Goal: Task Accomplishment & Management: Complete application form

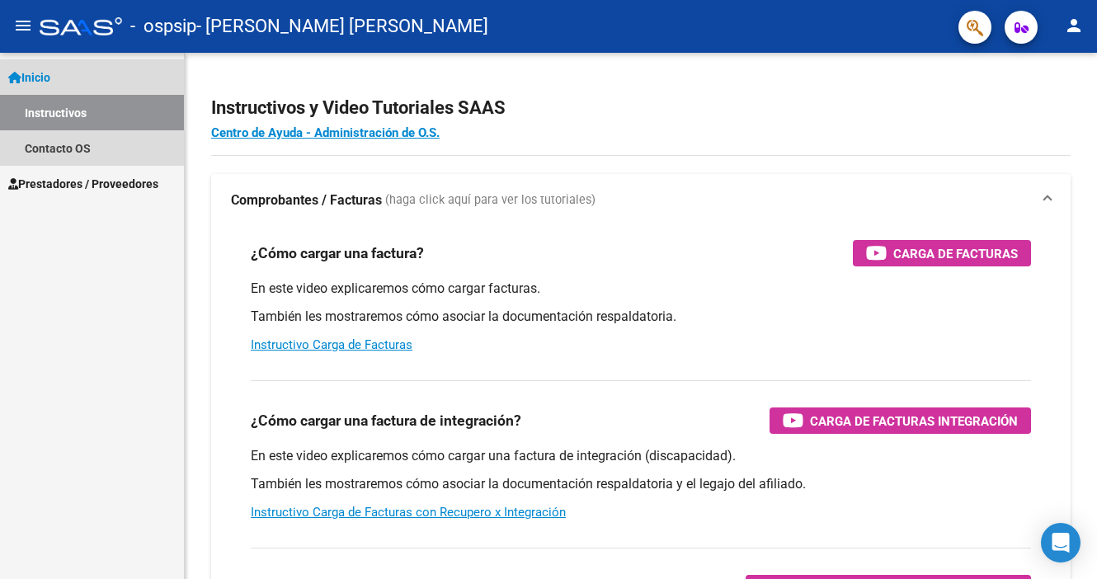
click at [45, 110] on link "Instructivos" at bounding box center [92, 112] width 184 height 35
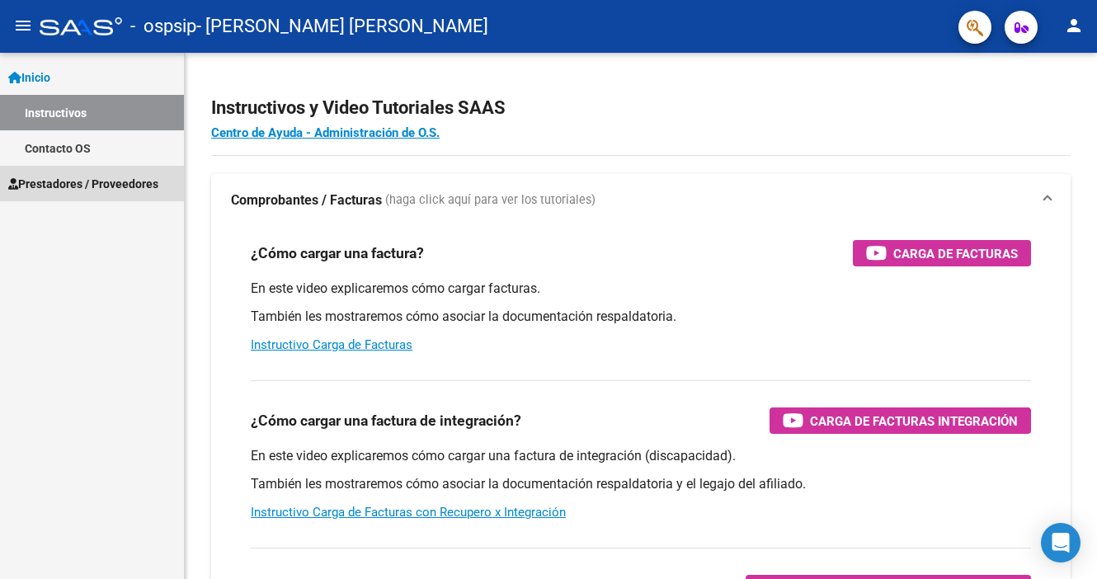
click at [56, 167] on link "Prestadores / Proveedores" at bounding box center [92, 183] width 184 height 35
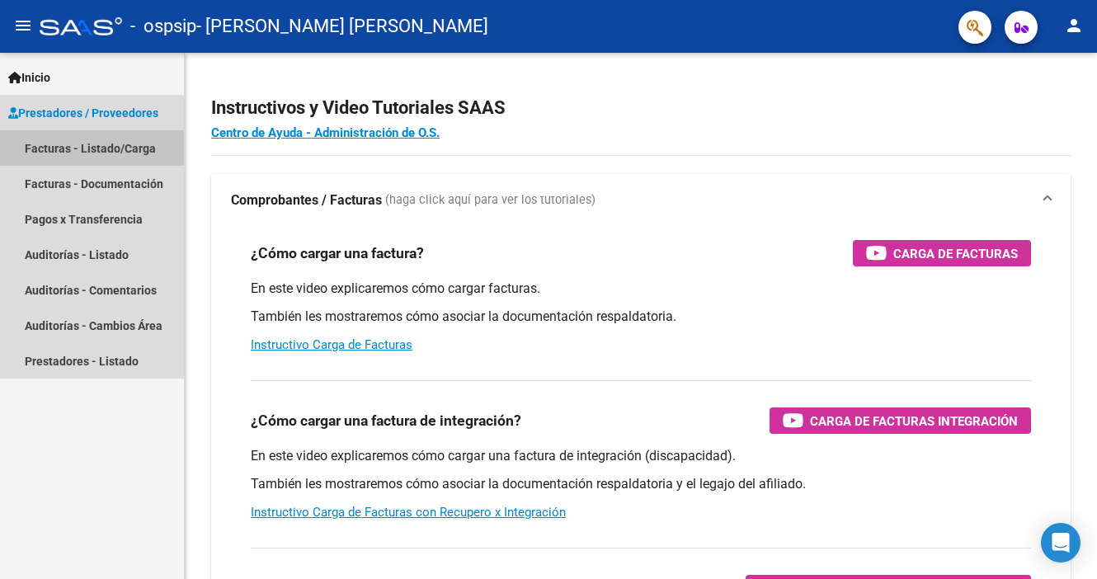
click at [71, 162] on link "Facturas - Listado/Carga" at bounding box center [92, 147] width 184 height 35
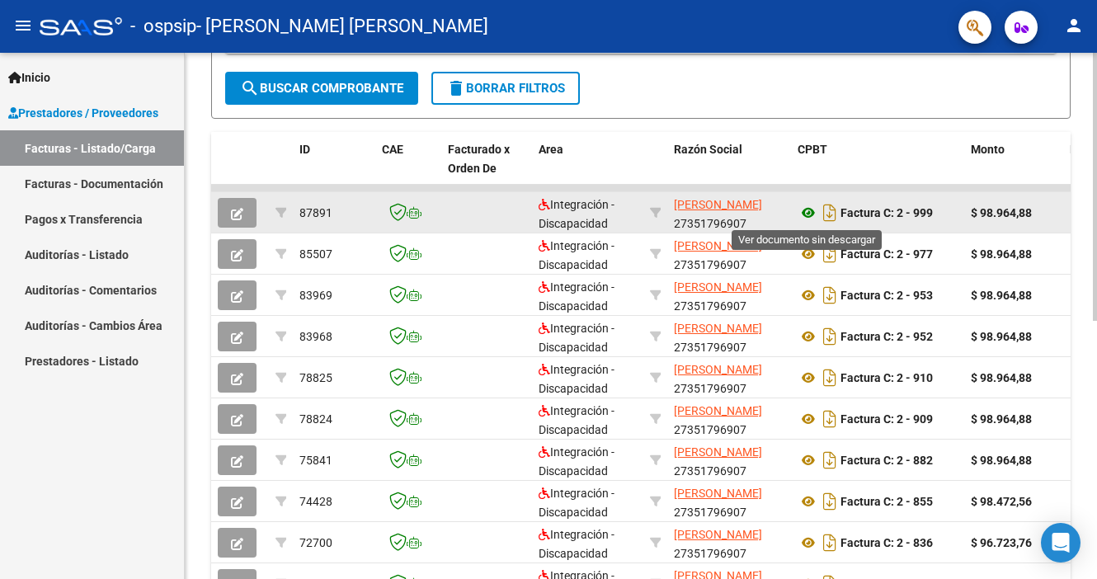
click at [803, 218] on icon at bounding box center [808, 213] width 21 height 20
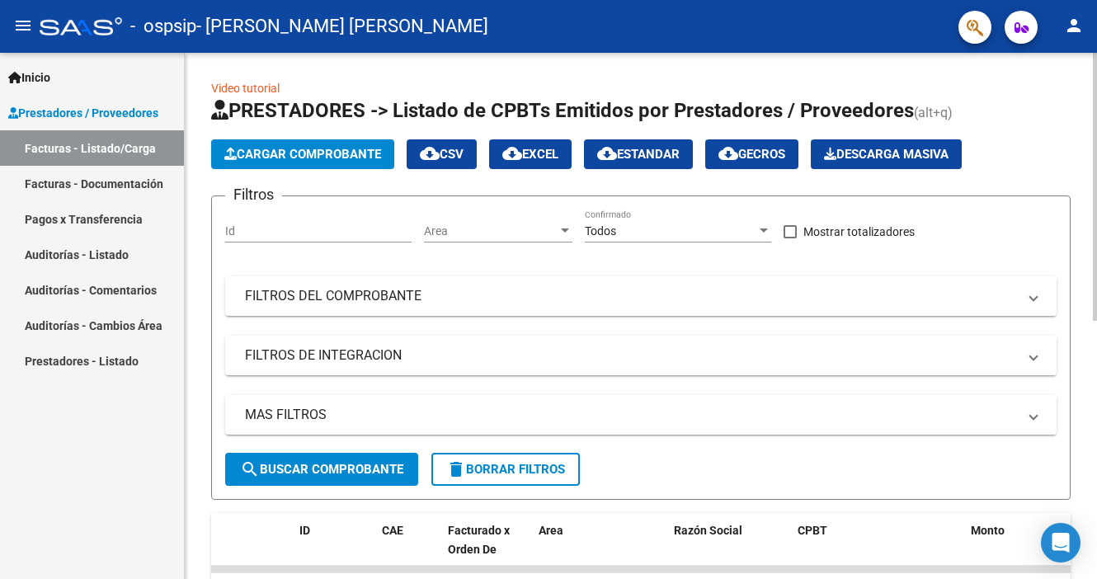
click at [296, 162] on button "Cargar Comprobante" at bounding box center [302, 154] width 183 height 30
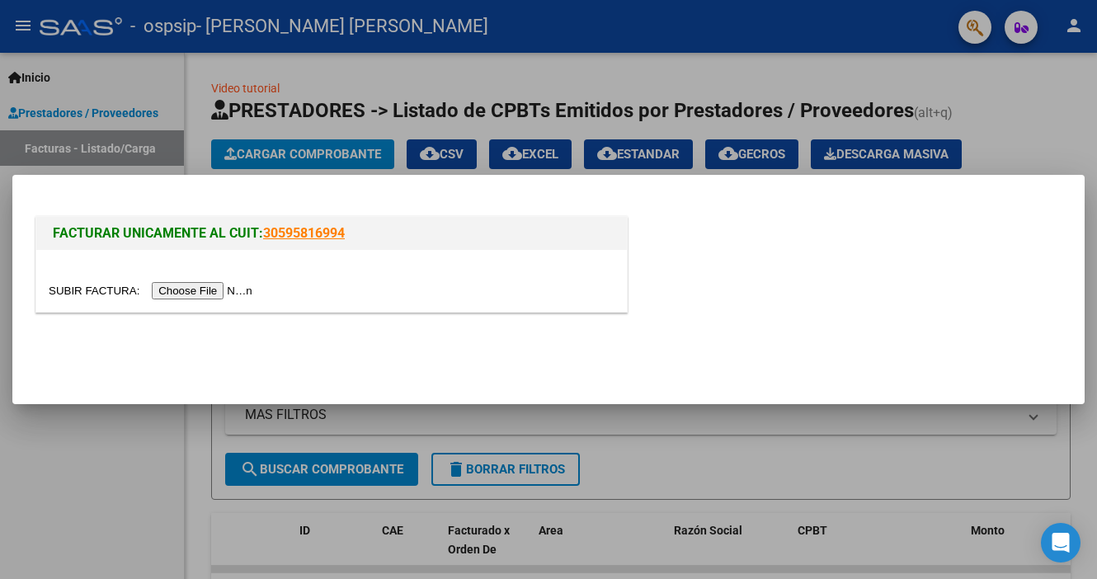
click at [194, 293] on input "file" at bounding box center [153, 290] width 209 height 17
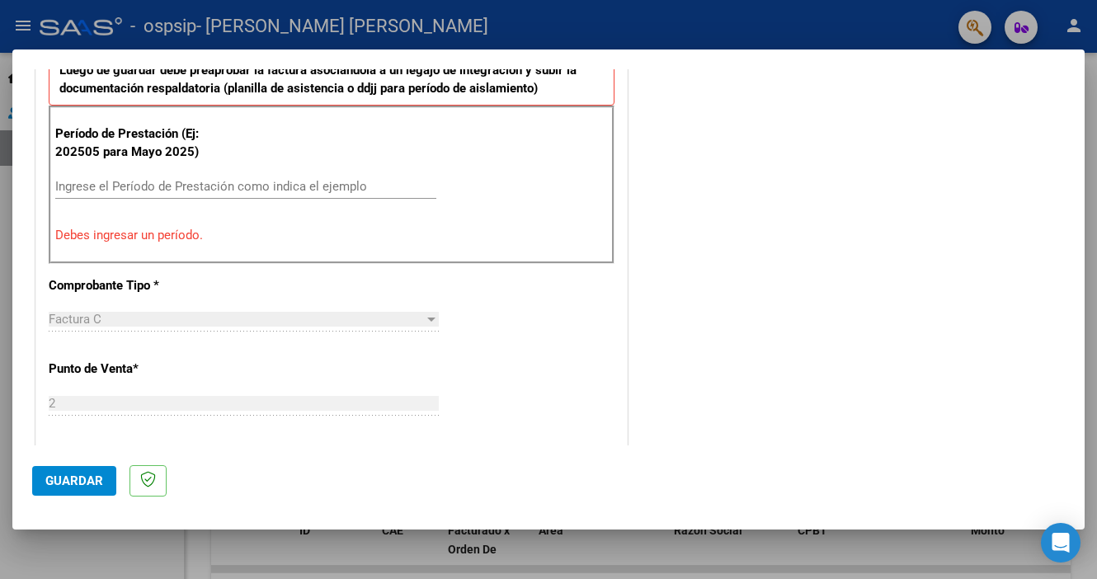
scroll to position [440, 0]
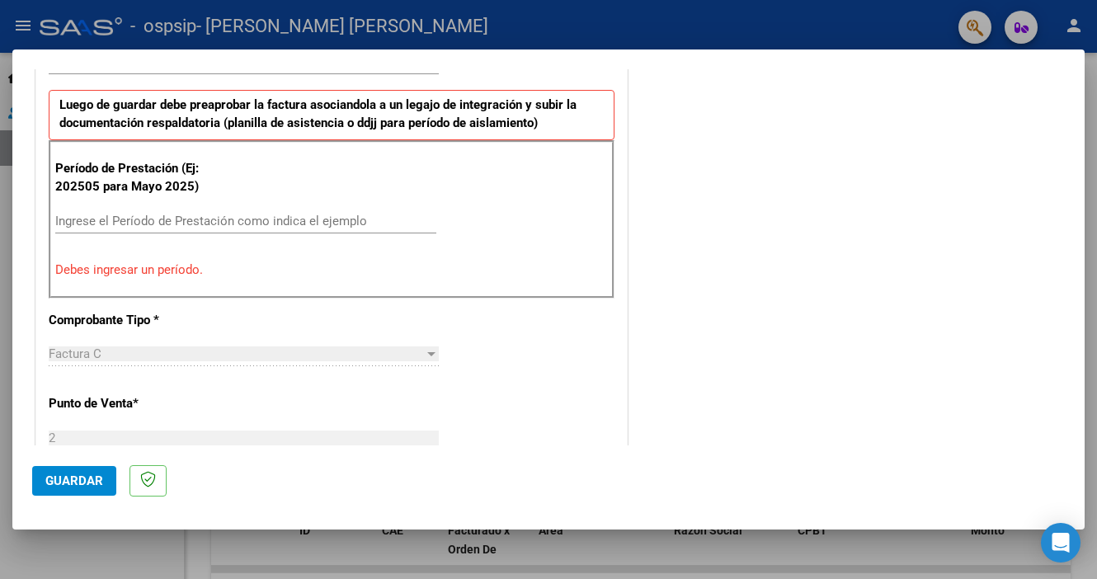
click at [330, 216] on input "Ingrese el Período de Prestación como indica el ejemplo" at bounding box center [245, 221] width 381 height 15
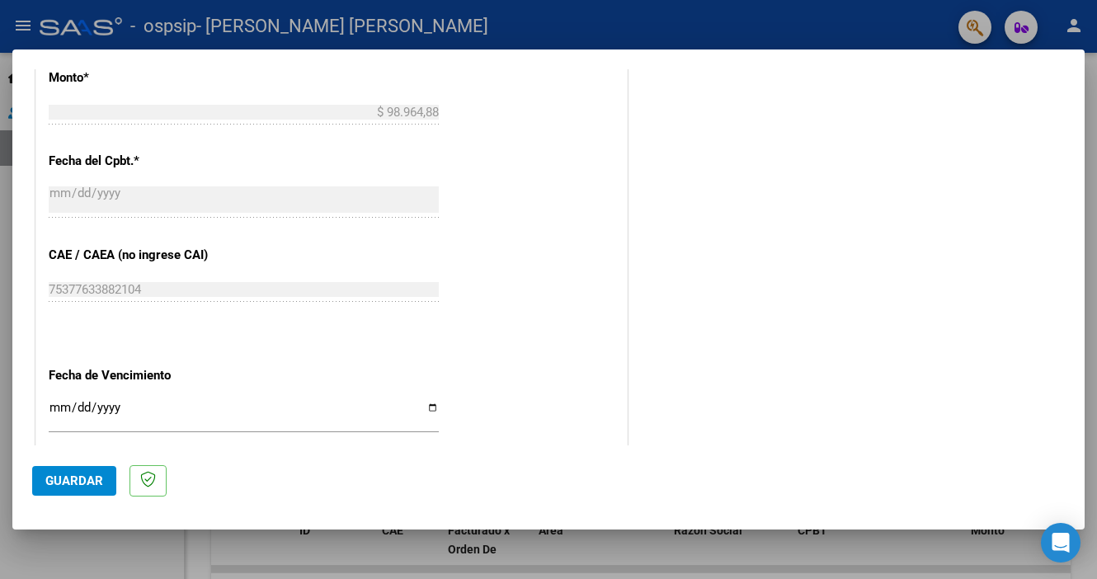
scroll to position [1046, 0]
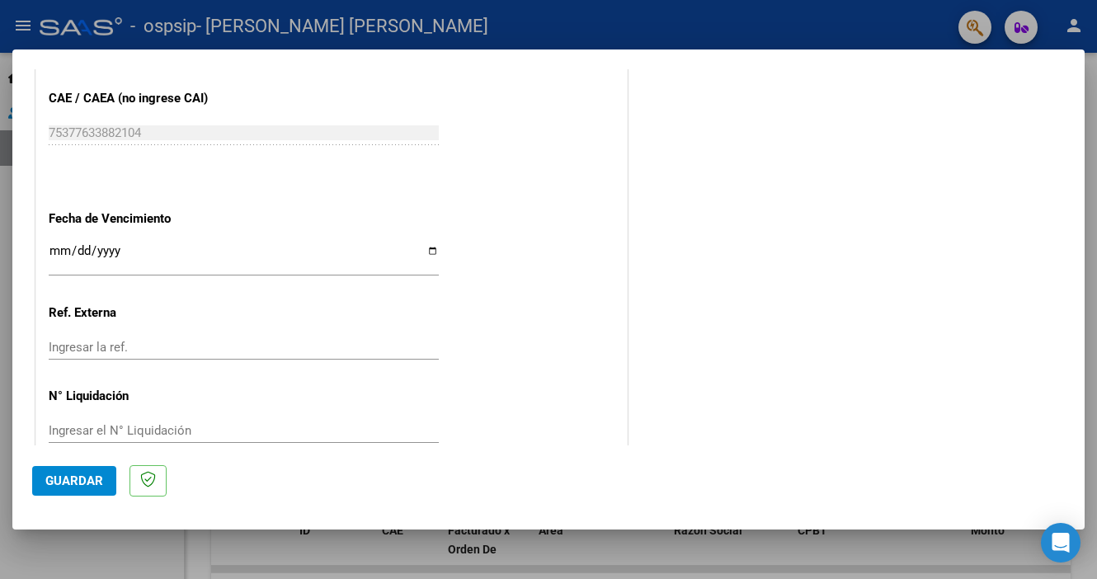
type input "202508"
click at [82, 486] on span "Guardar" at bounding box center [74, 480] width 58 height 15
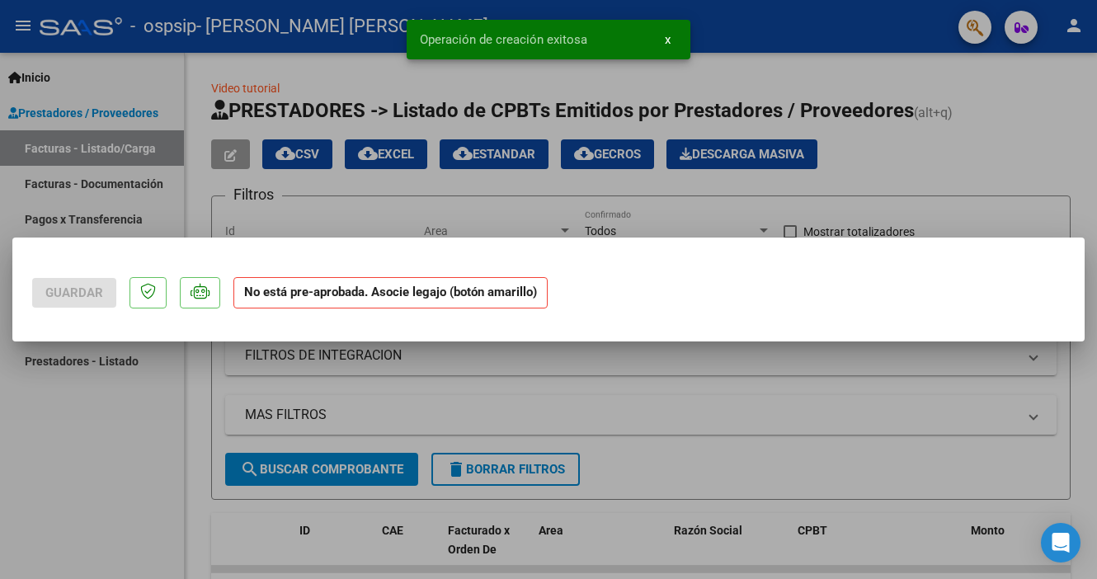
scroll to position [0, 0]
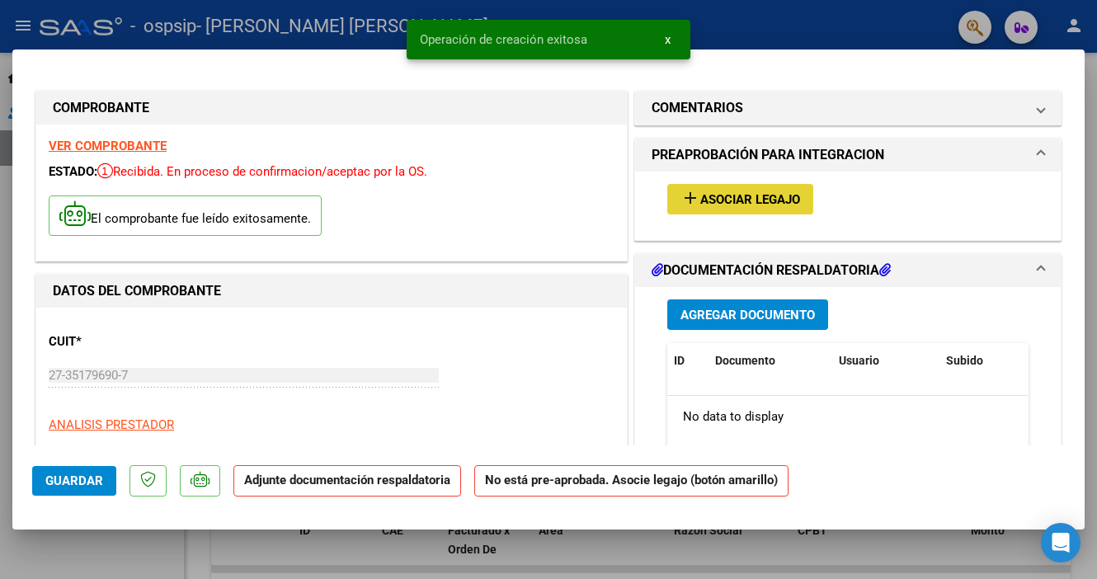
click at [698, 193] on mat-icon "add" at bounding box center [690, 198] width 20 height 20
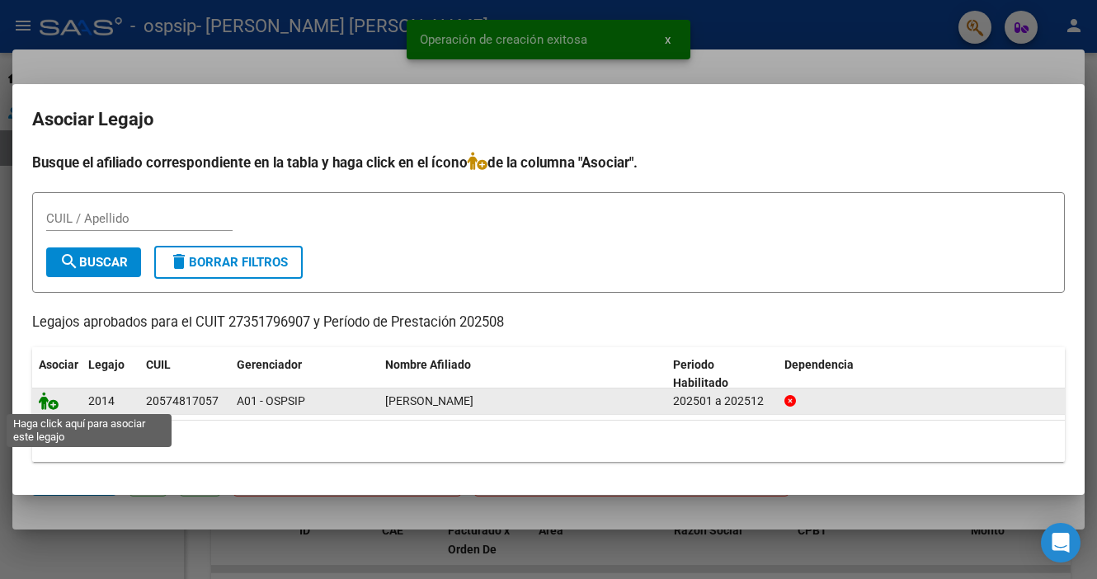
click at [49, 403] on icon at bounding box center [49, 401] width 20 height 18
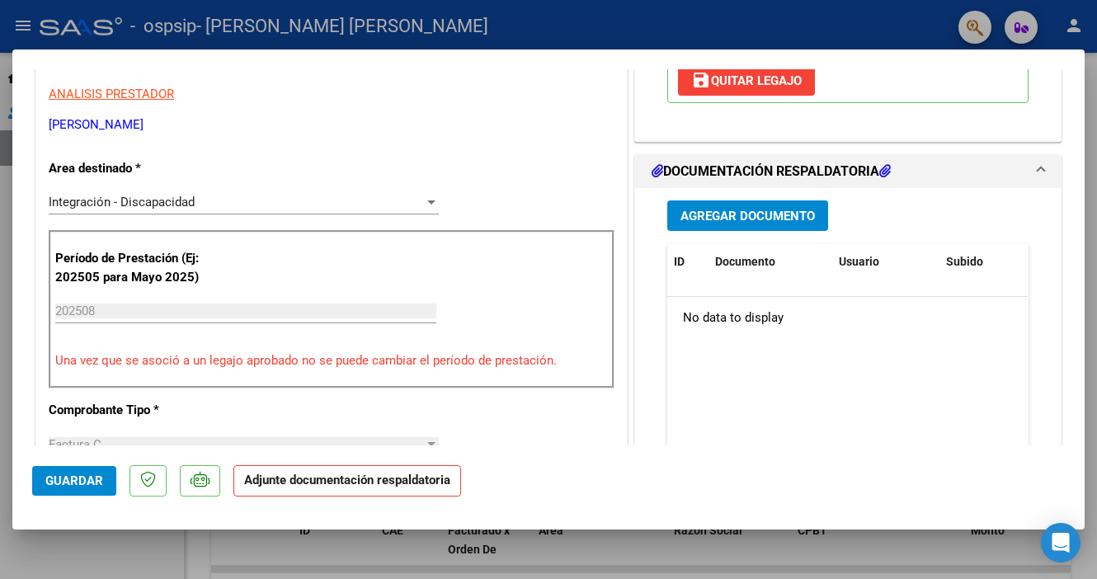
scroll to position [336, 0]
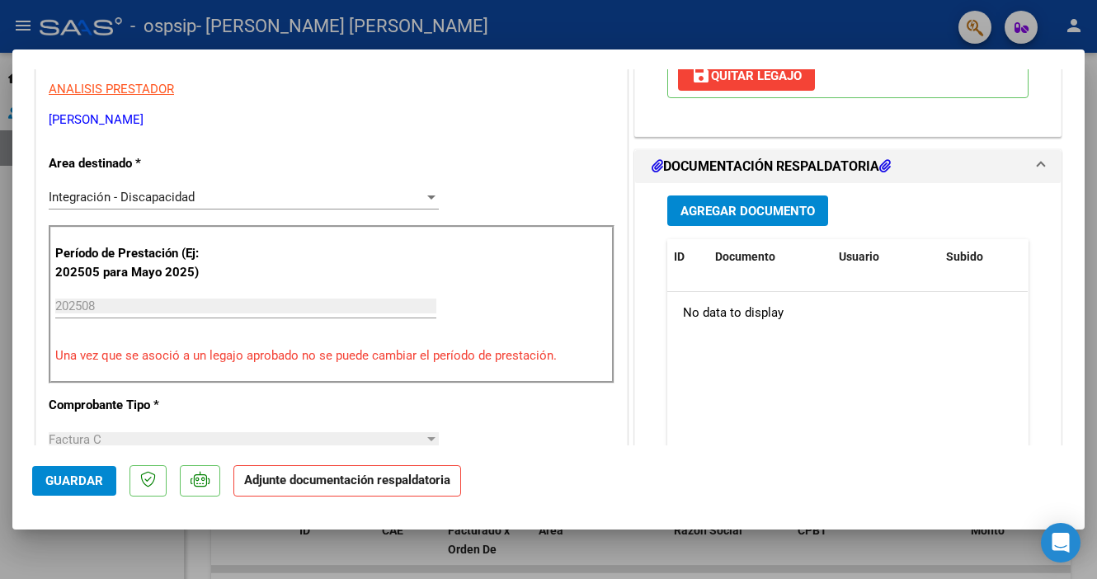
click at [713, 216] on span "Agregar Documento" at bounding box center [747, 211] width 134 height 15
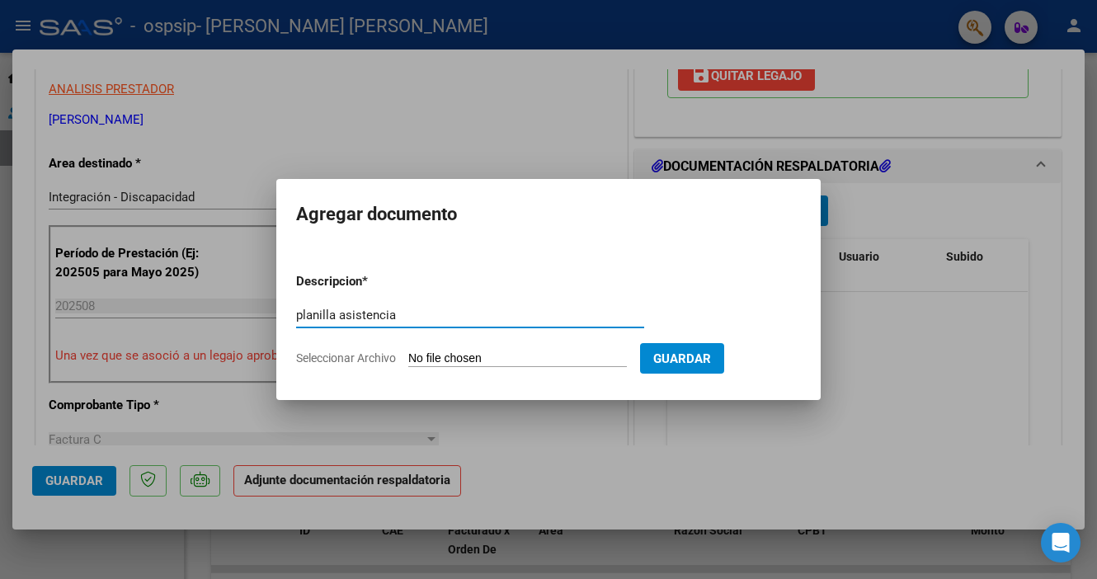
type input "planilla asistencia"
click at [445, 357] on input "Seleccionar Archivo" at bounding box center [517, 359] width 219 height 16
type input "C:\fakepath\[PERSON_NAME].pdf"
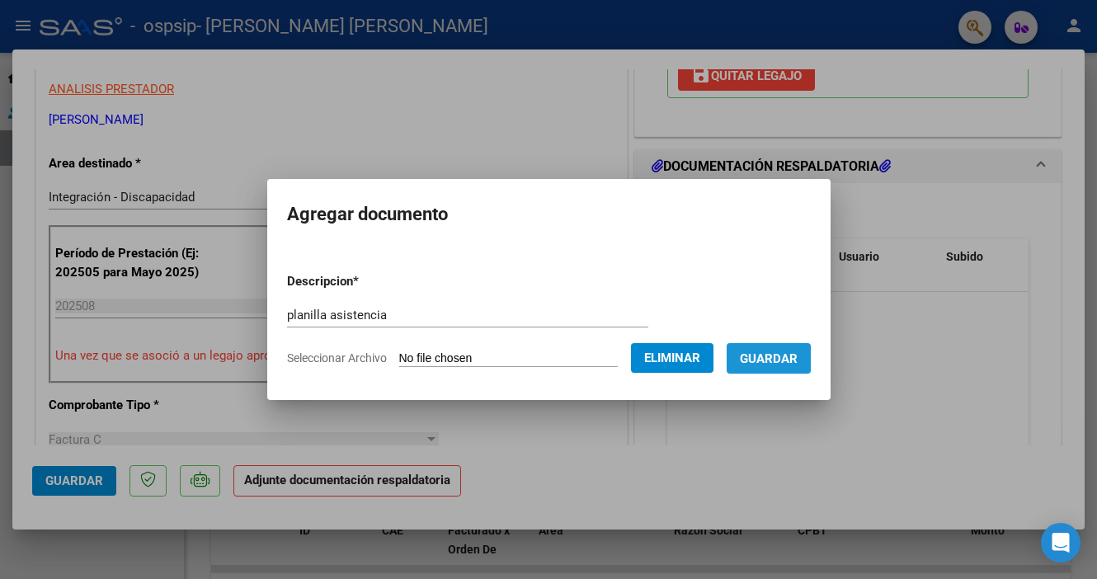
click at [798, 362] on span "Guardar" at bounding box center [769, 358] width 58 height 15
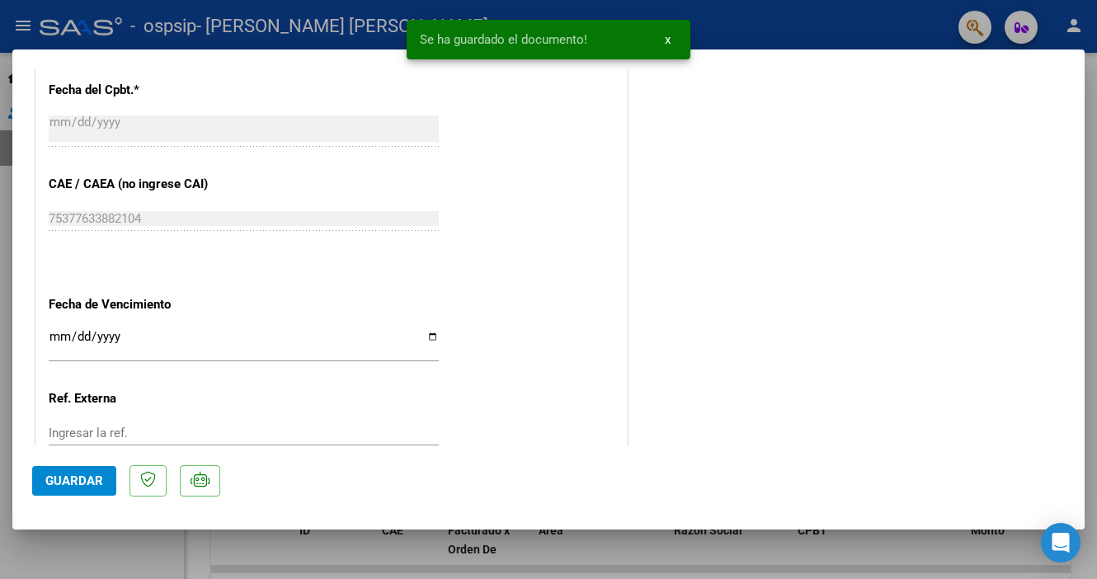
scroll to position [1004, 0]
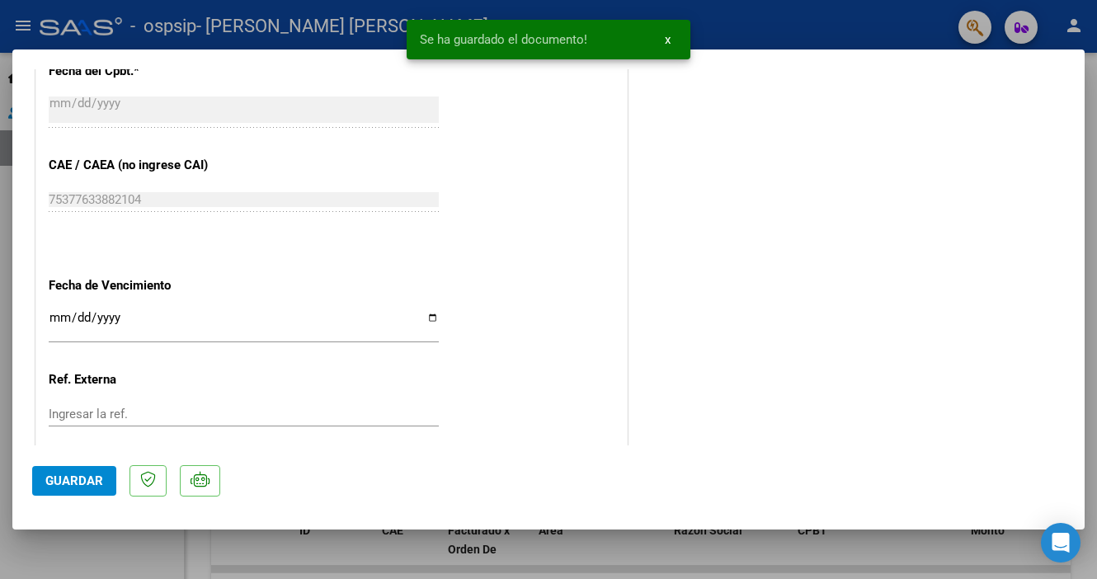
click at [30, 493] on mat-dialog-container "COMPROBANTE VER COMPROBANTE ESTADO: Recibida. En proceso de confirmacion/acepta…" at bounding box center [548, 289] width 1072 height 481
click at [40, 491] on button "Guardar" at bounding box center [74, 481] width 84 height 30
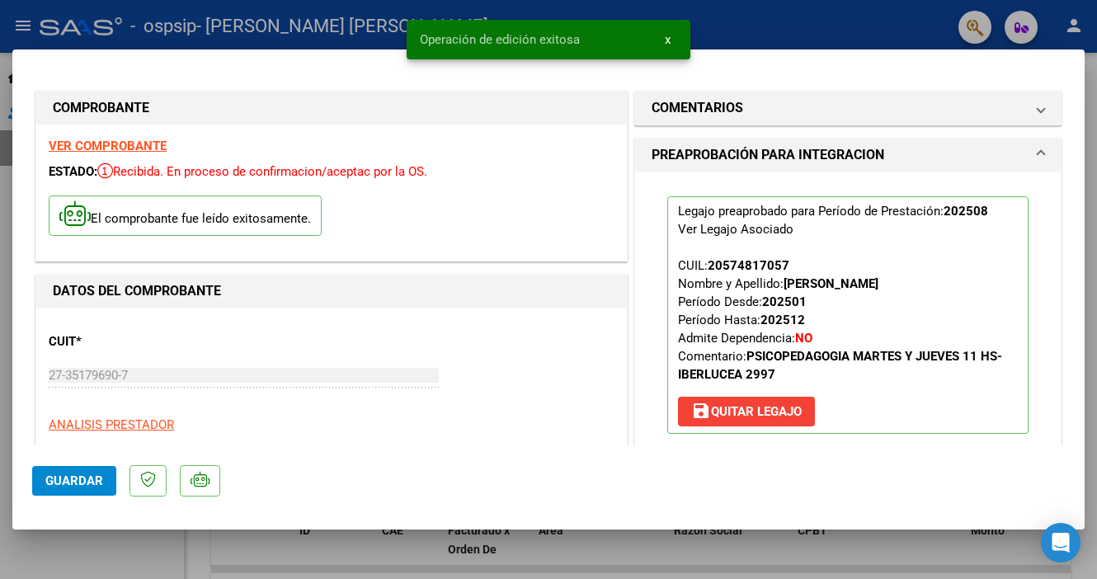
scroll to position [0, 0]
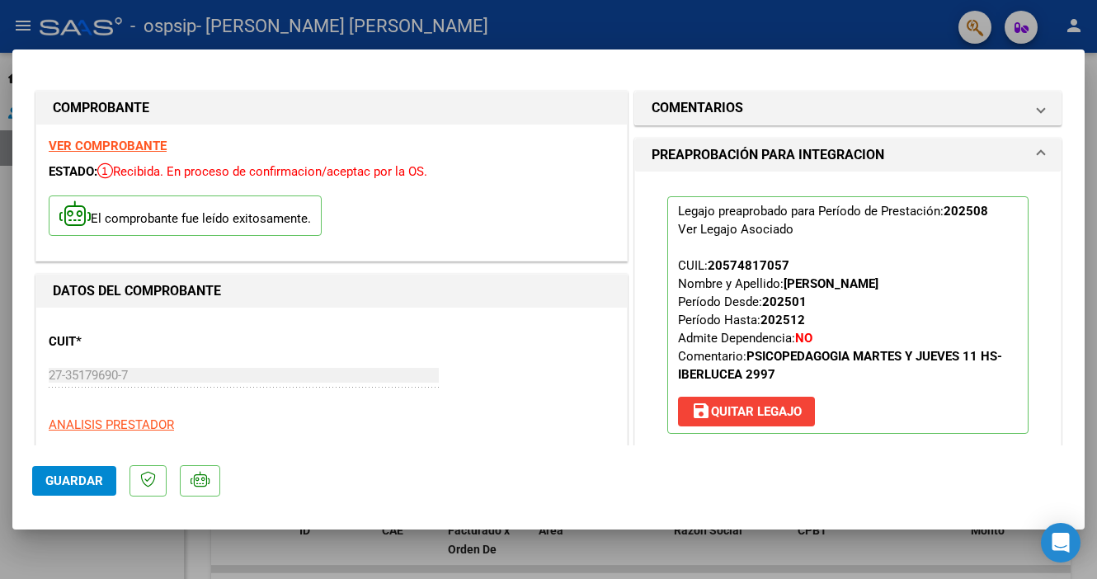
click at [99, 547] on div at bounding box center [548, 289] width 1097 height 579
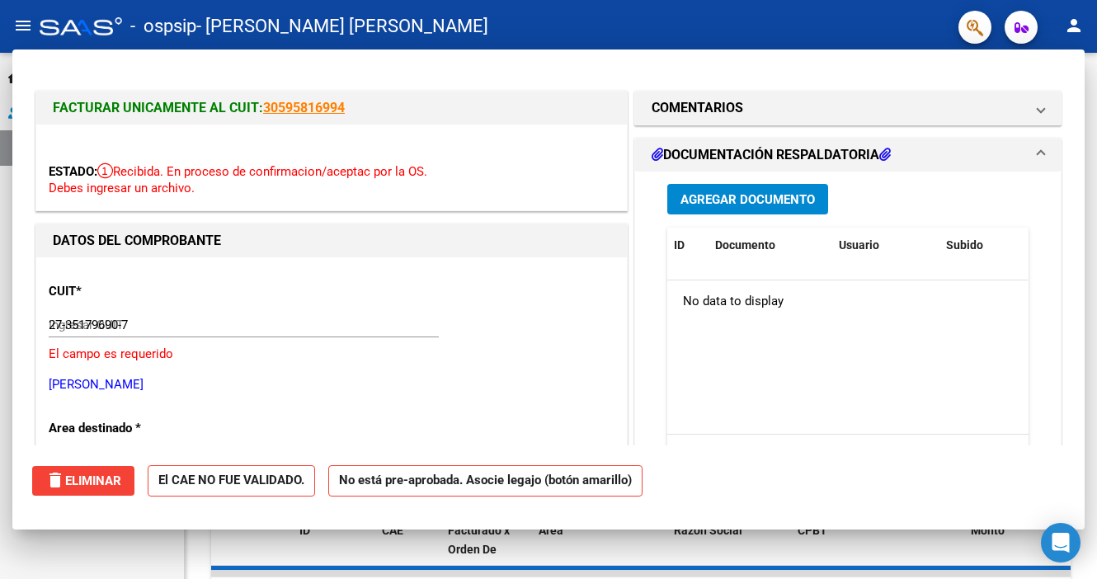
type input "$ 0,00"
